Goal: Task Accomplishment & Management: Use online tool/utility

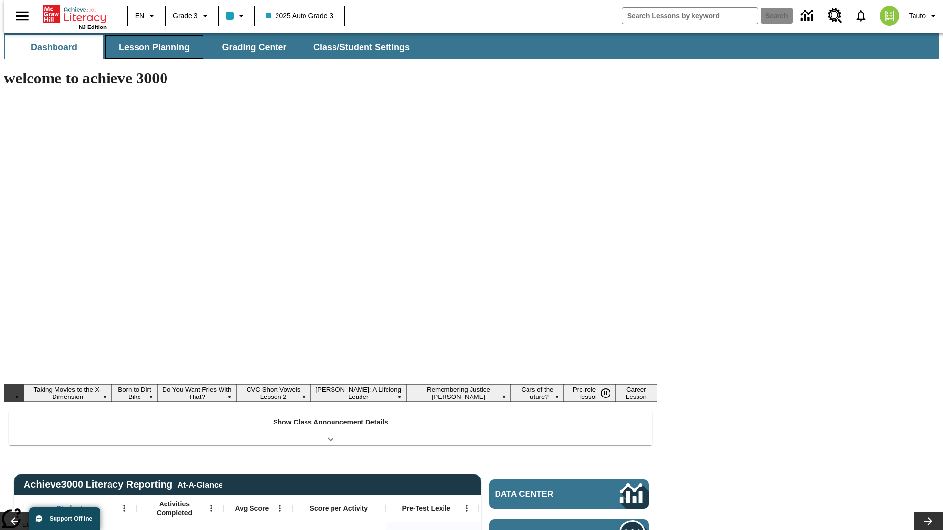
click at [150, 47] on button "Lesson Planning" at bounding box center [154, 47] width 98 height 24
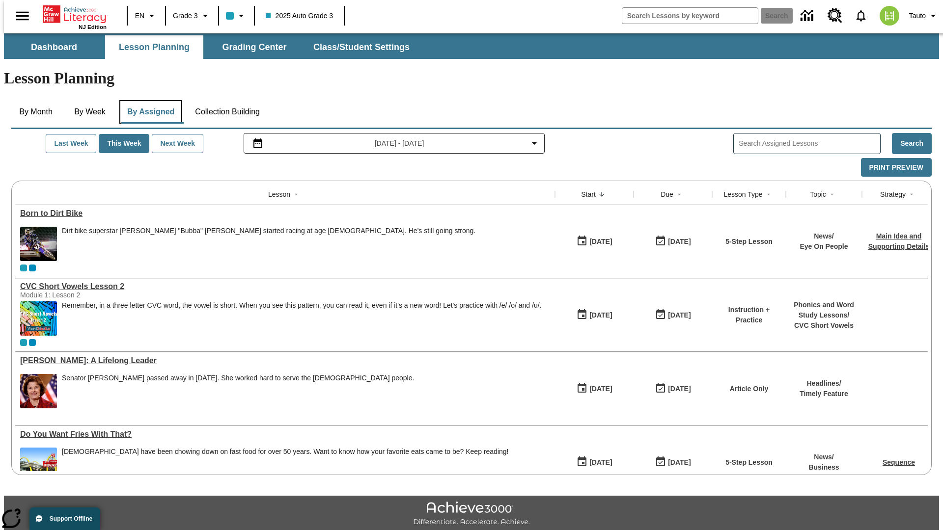
click at [148, 100] on button "By Assigned" at bounding box center [150, 112] width 63 height 24
click at [901, 158] on button "Print Preview" at bounding box center [896, 167] width 71 height 19
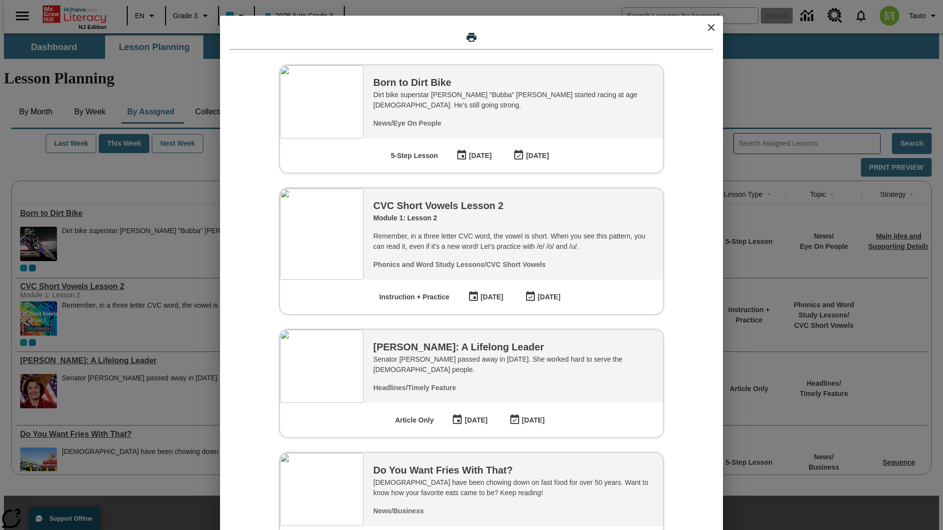
click at [711, 28] on icon "close modal" at bounding box center [711, 27] width 7 height 7
